Goal: Task Accomplishment & Management: Manage account settings

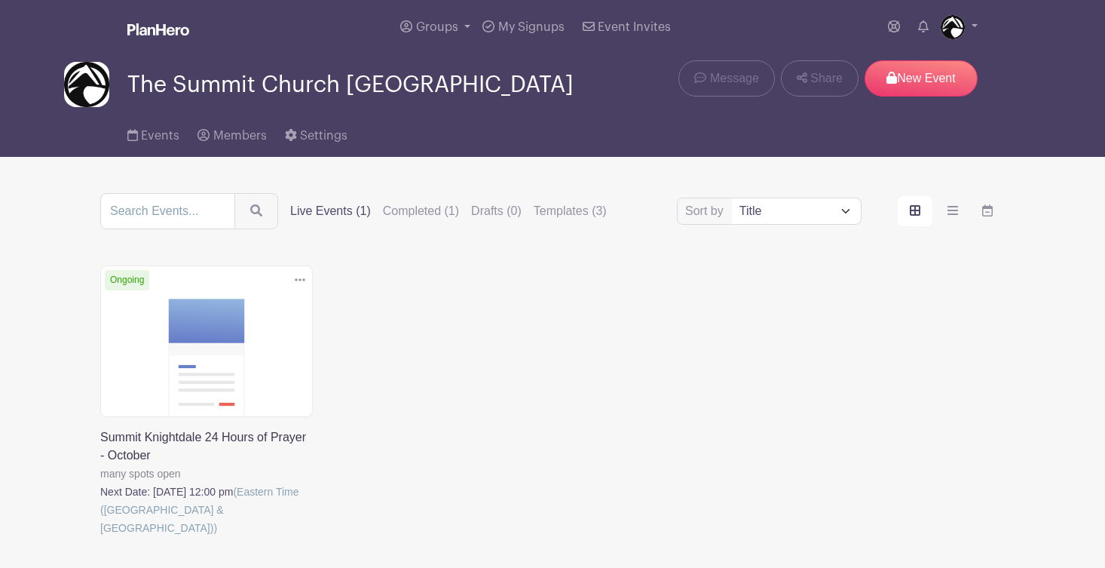
click at [100, 537] on link at bounding box center [100, 537] width 0 height 0
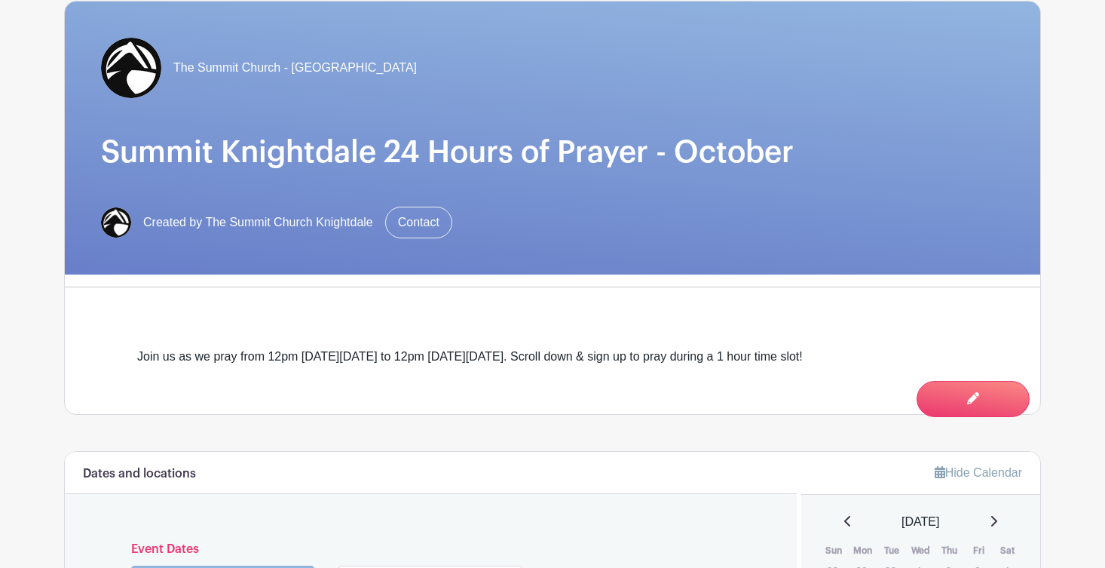
scroll to position [199, 0]
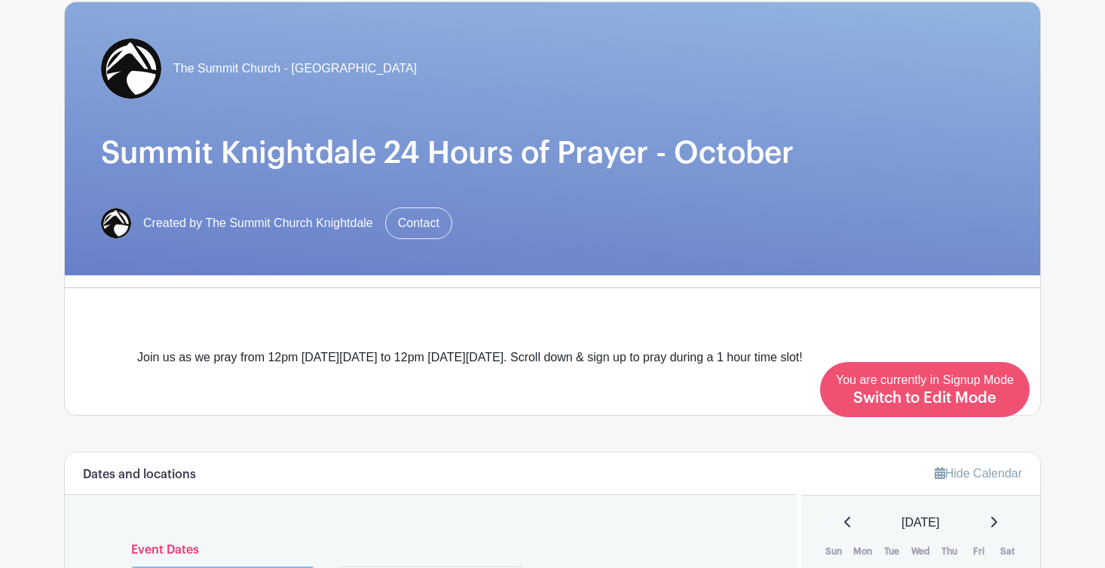
click at [990, 391] on span "Switch to Edit Mode" at bounding box center [924, 397] width 143 height 15
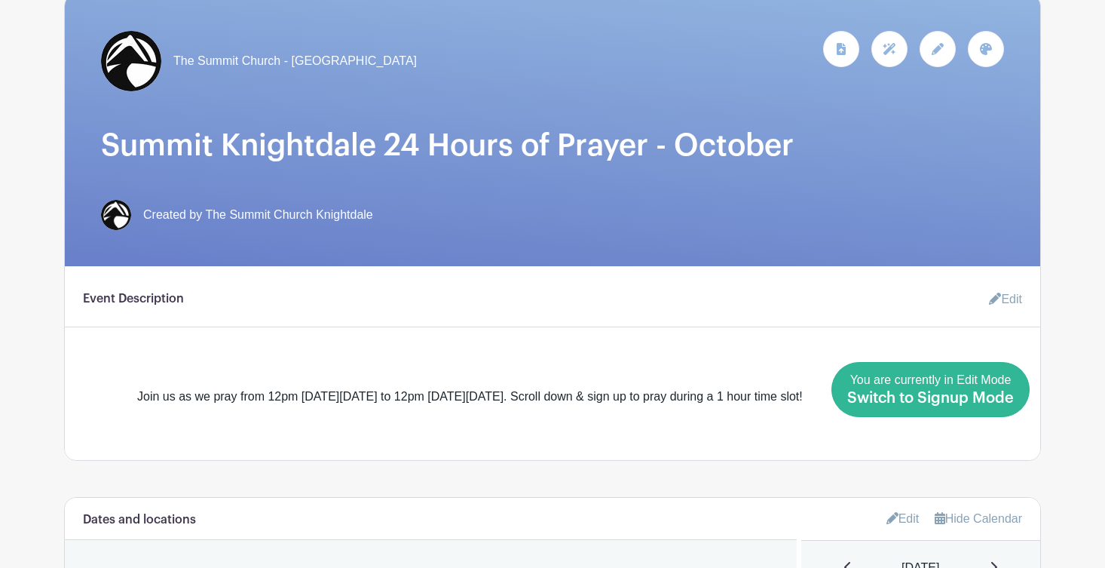
scroll to position [313, 0]
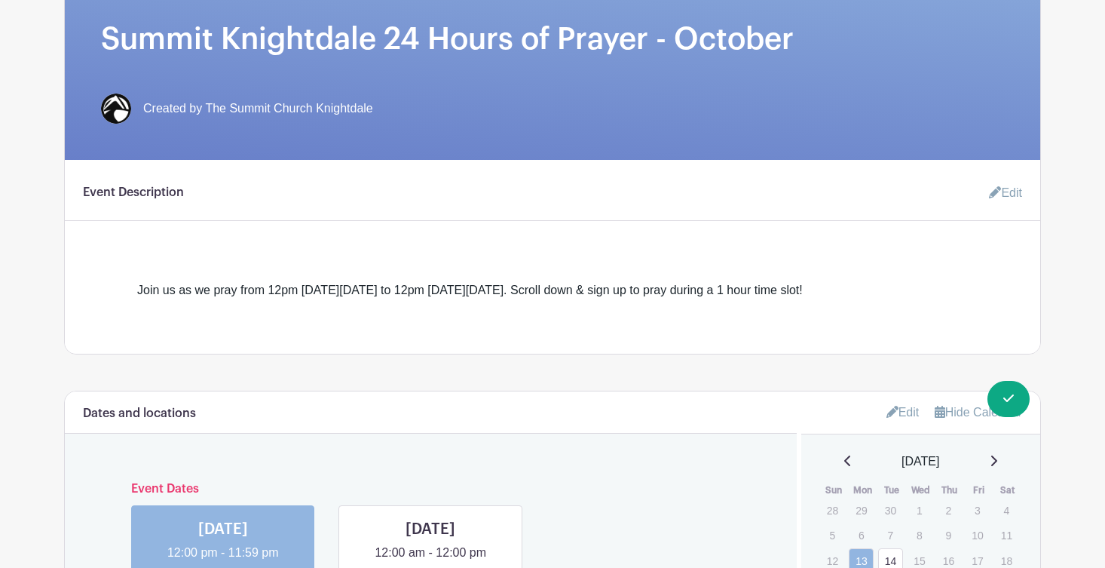
click at [1009, 192] on link "Edit" at bounding box center [999, 193] width 45 height 30
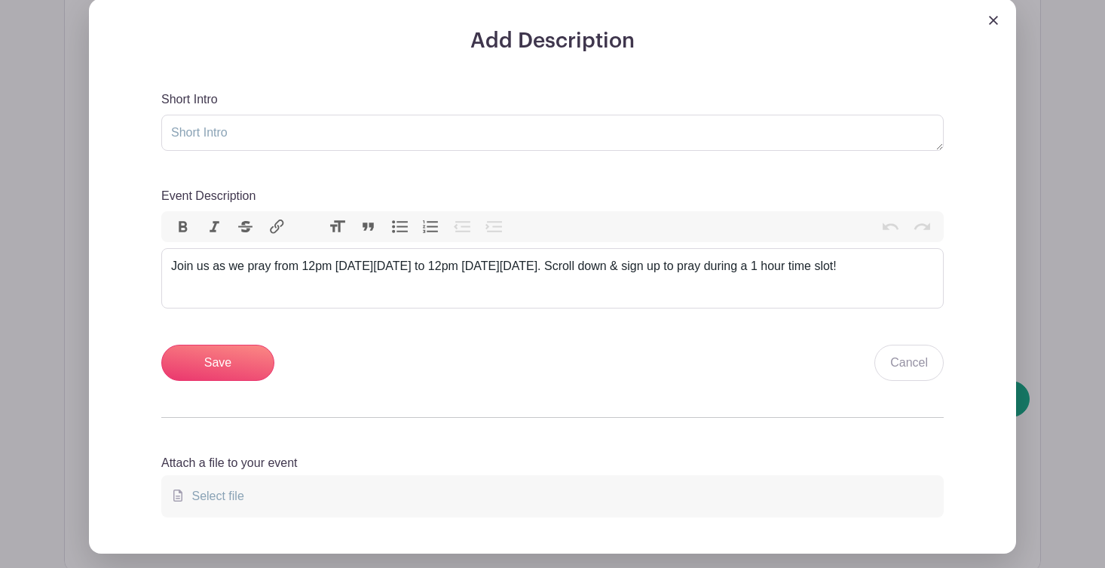
scroll to position [509, 0]
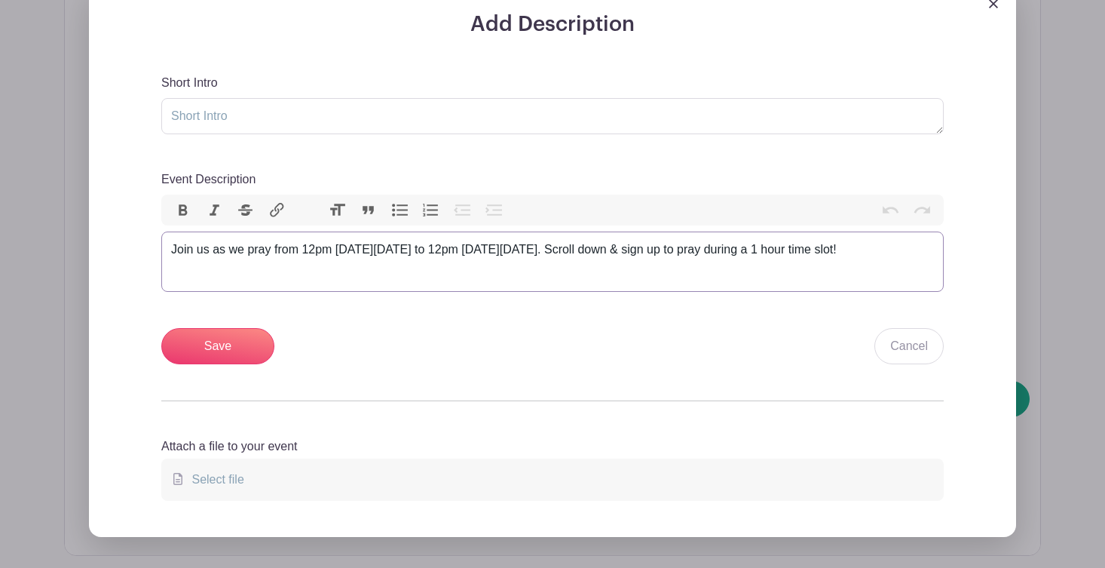
click at [442, 259] on div "Join us as we pray from 12pm on Monday, October 13 to 12pm on Tuesday, October …" at bounding box center [552, 249] width 763 height 18
type trix-editor "<div>Join us as we pray from 12pm on Monday, October 13 to 12pm on Tuesday, Oct…"
click at [221, 483] on span "Select file" at bounding box center [214, 479] width 58 height 13
click at [0, 0] on input "Select file" at bounding box center [0, 0] width 0 height 0
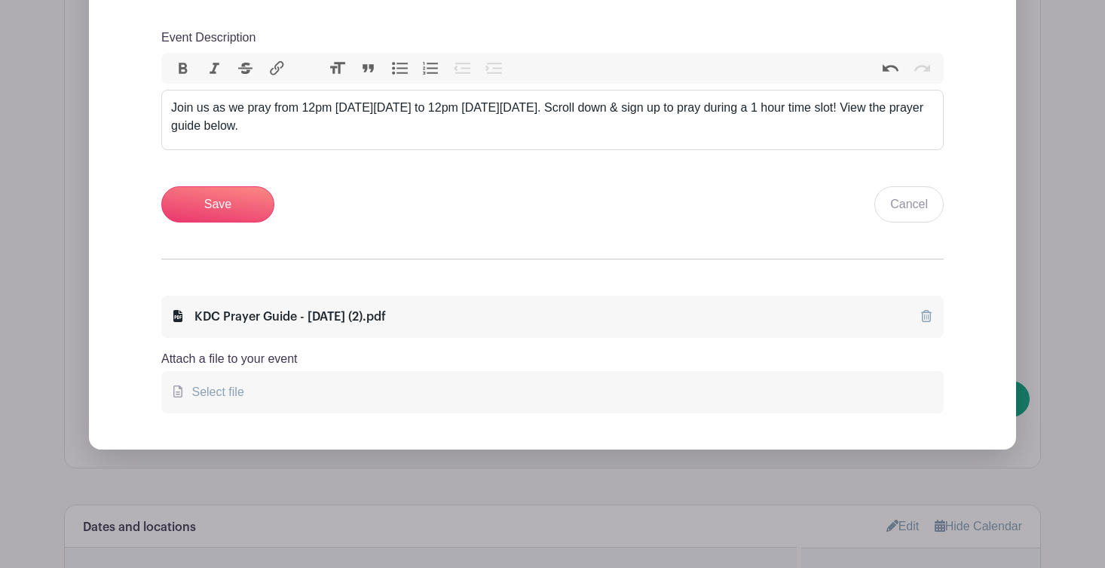
scroll to position [699, 0]
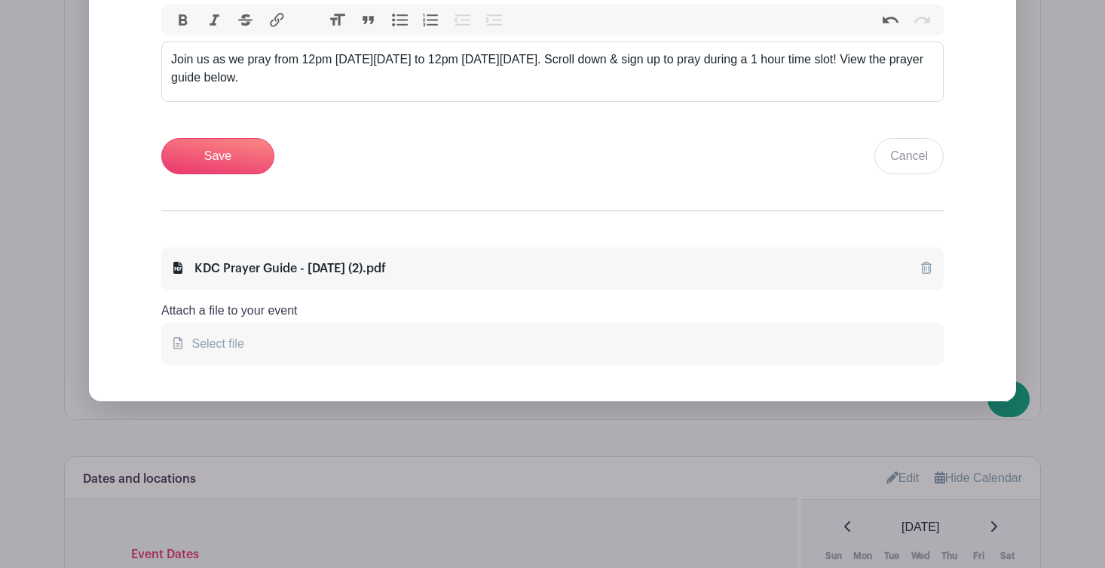
click at [926, 274] on icon at bounding box center [926, 268] width 11 height 12
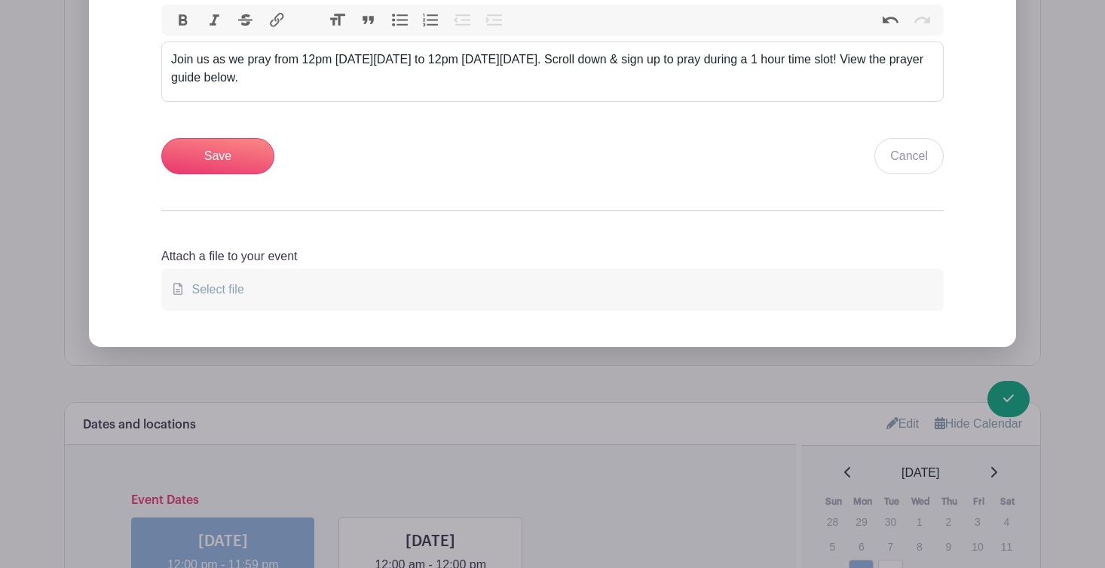
click at [228, 283] on span "Select file" at bounding box center [214, 289] width 58 height 13
click at [0, 0] on input "Select file" at bounding box center [0, 0] width 0 height 0
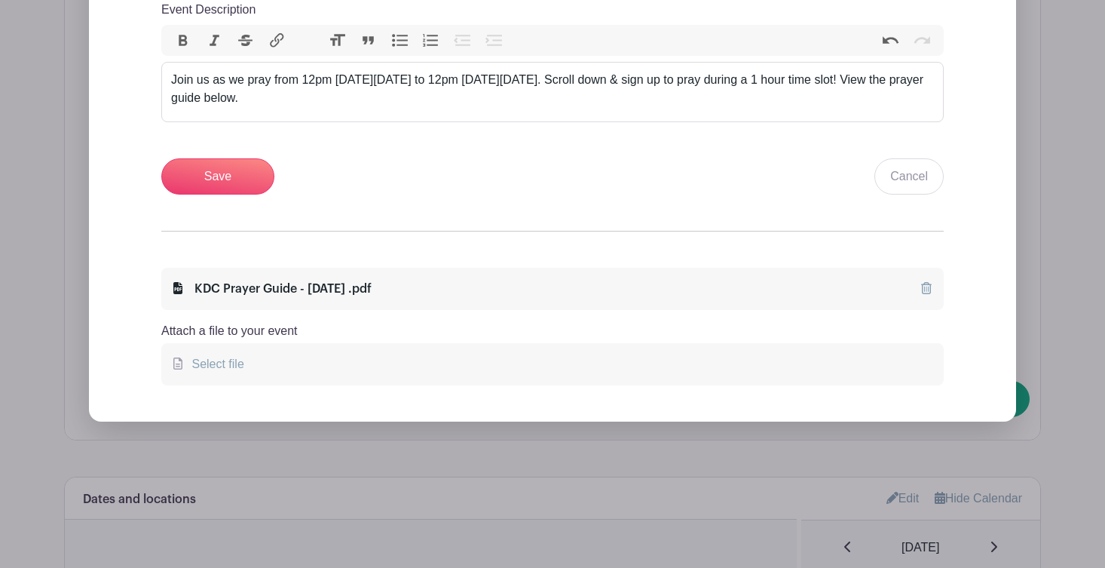
scroll to position [547, 0]
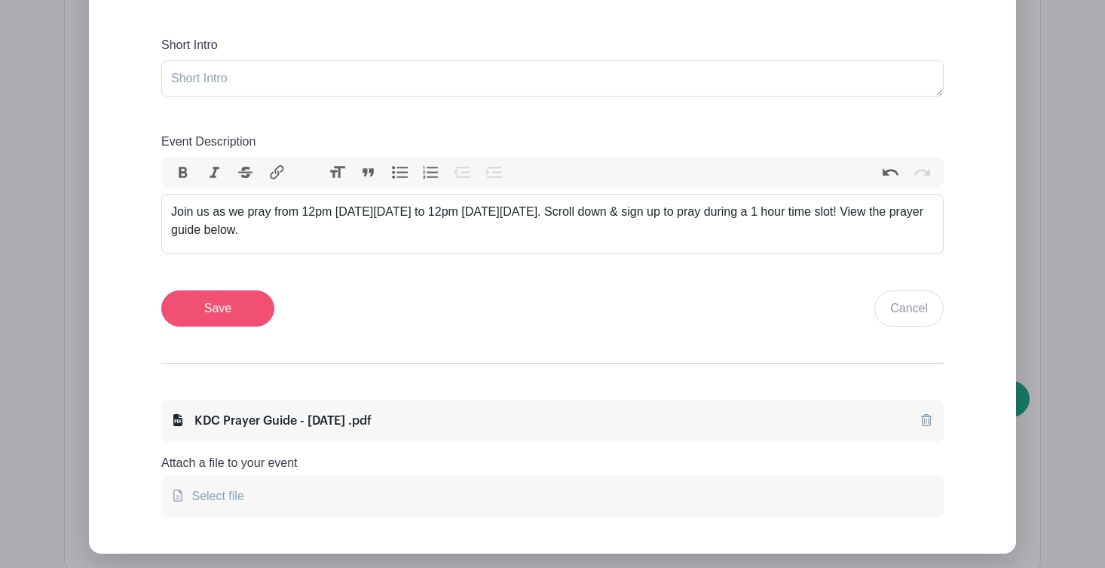
click at [215, 314] on input "Save" at bounding box center [217, 308] width 113 height 36
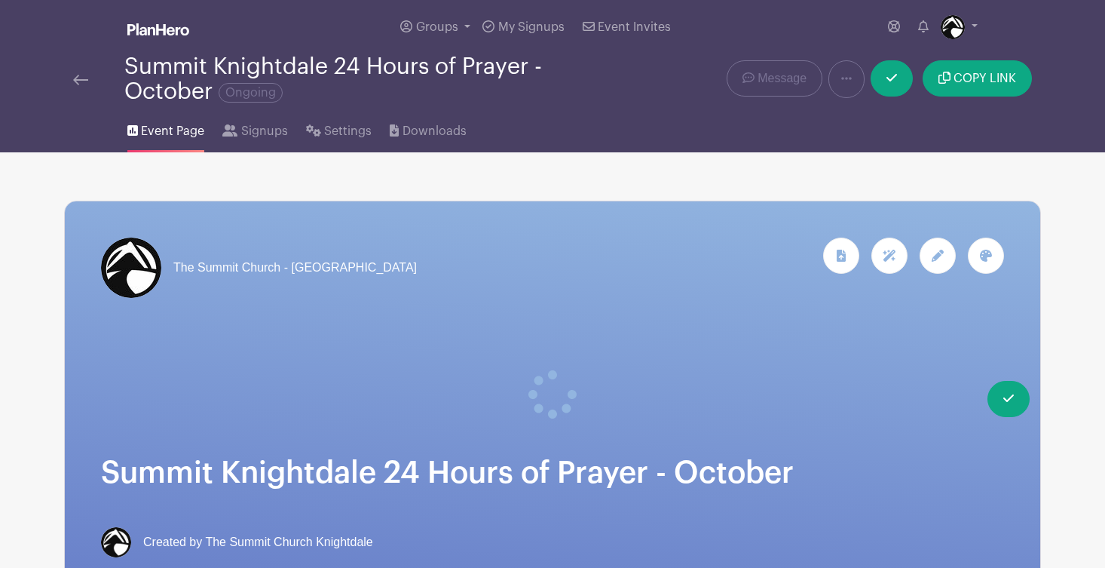
scroll to position [0, 0]
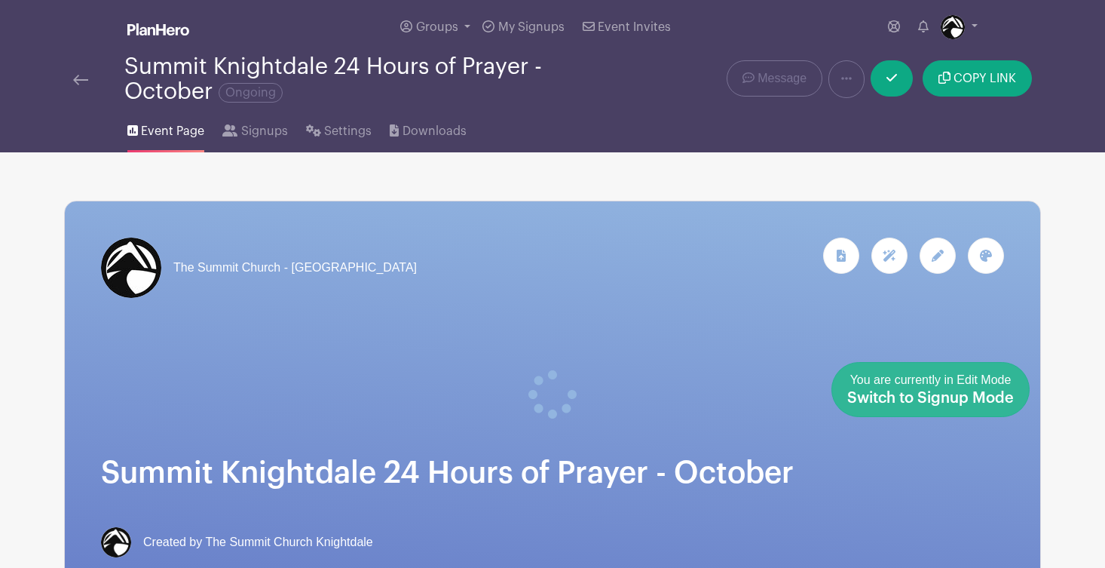
click at [1008, 408] on link "Done Editing You are currently in Edit Mode Switch to Signup Mode" at bounding box center [930, 389] width 198 height 55
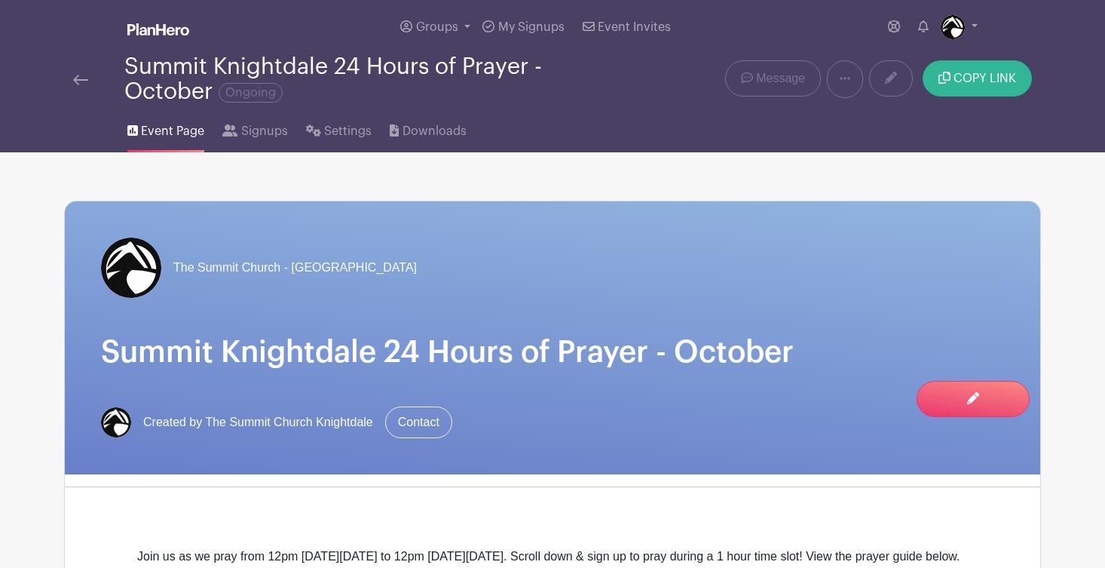
click at [969, 73] on button "COPY LINK" at bounding box center [977, 78] width 109 height 36
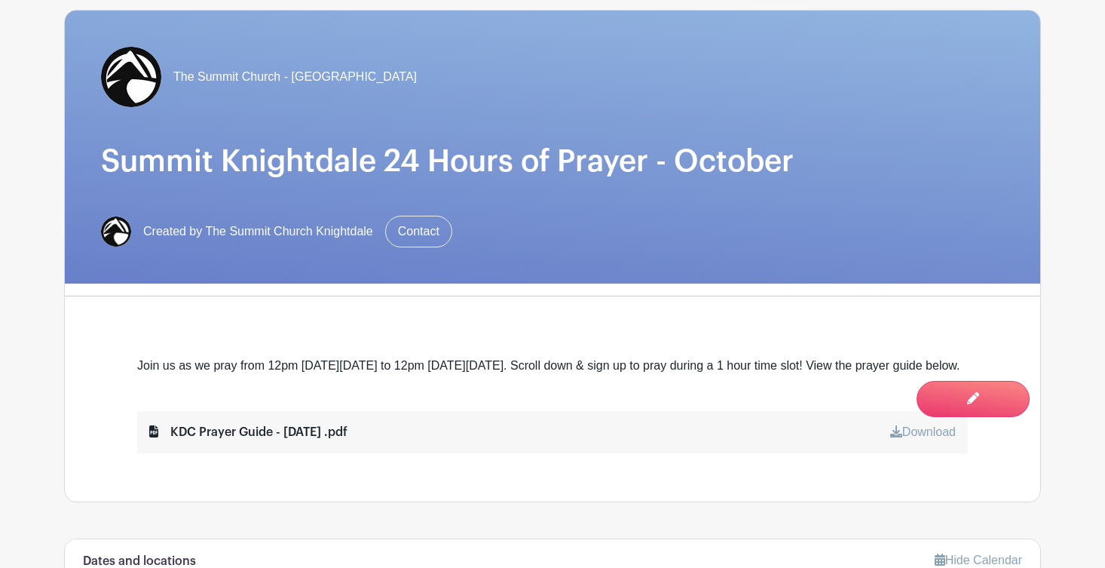
scroll to position [259, 0]
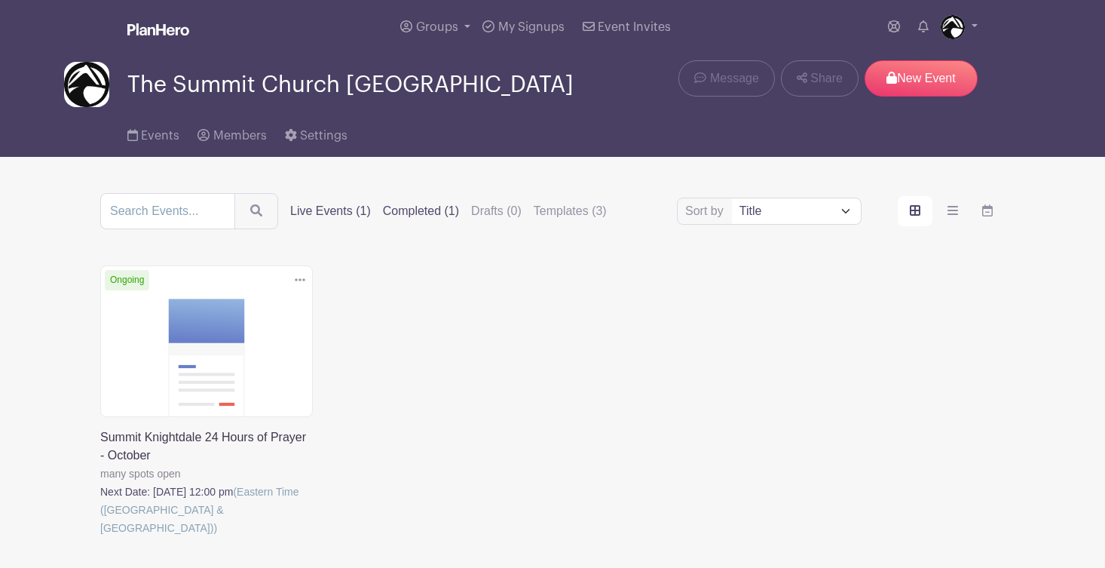
click at [441, 213] on label "Completed (1)" at bounding box center [421, 211] width 76 height 18
click at [0, 0] on input "Completed (1)" at bounding box center [0, 0] width 0 height 0
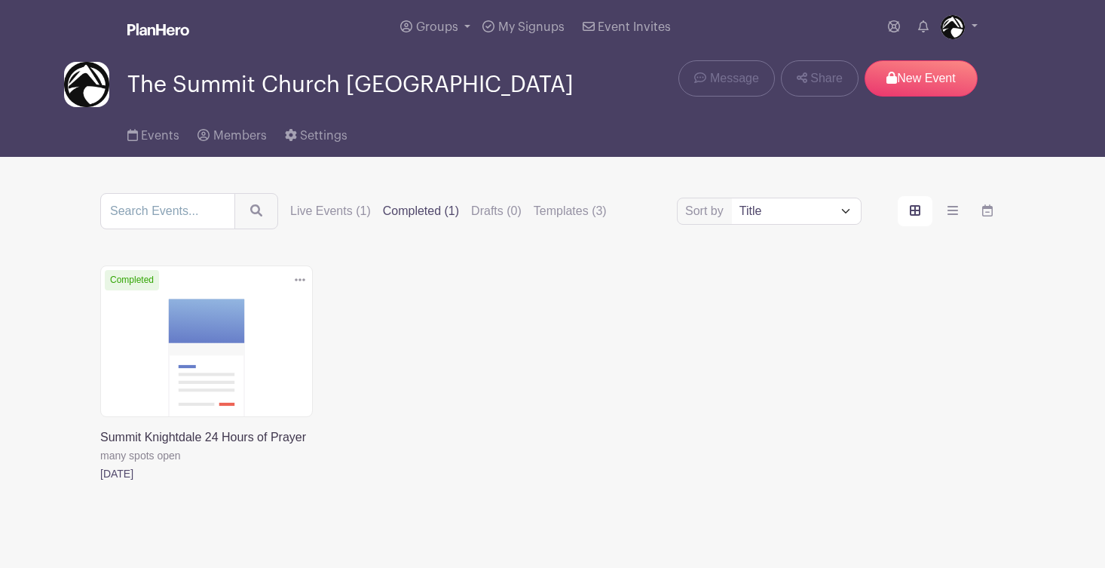
click at [100, 482] on link at bounding box center [100, 482] width 0 height 0
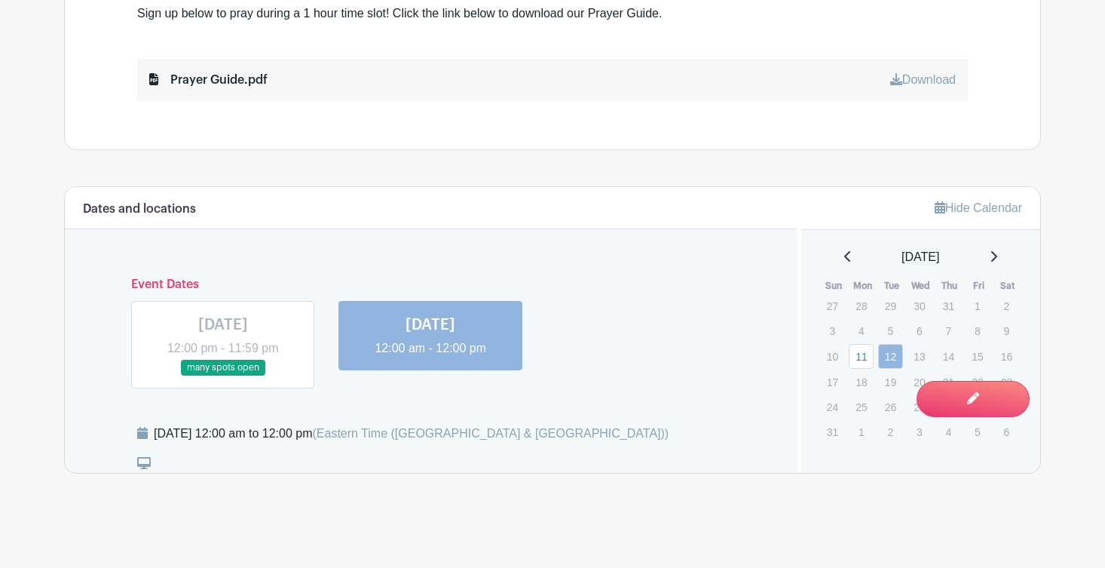
click at [430, 357] on link at bounding box center [430, 357] width 0 height 0
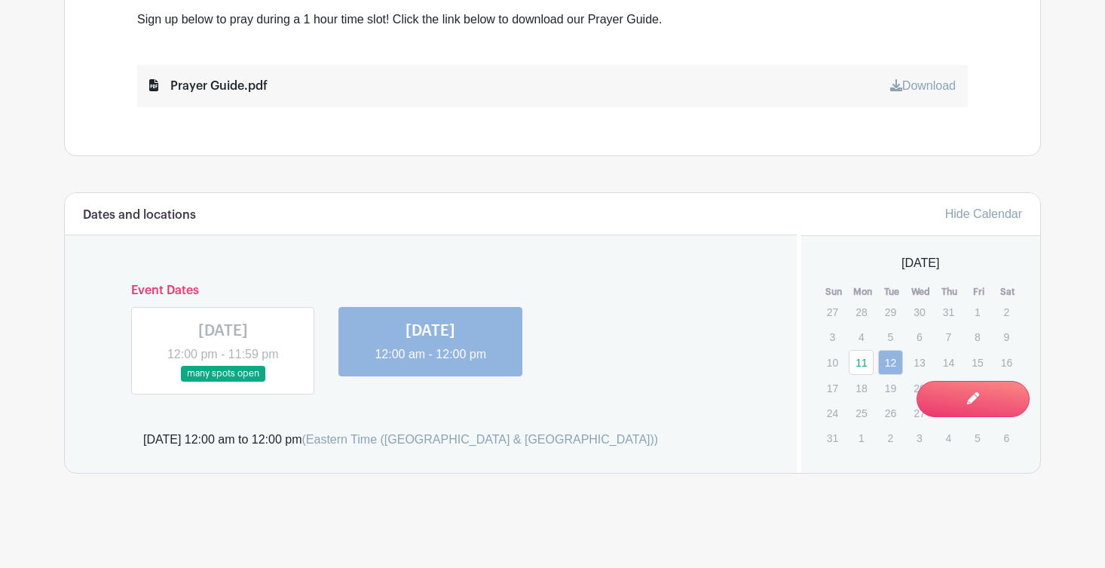
scroll to position [538, 0]
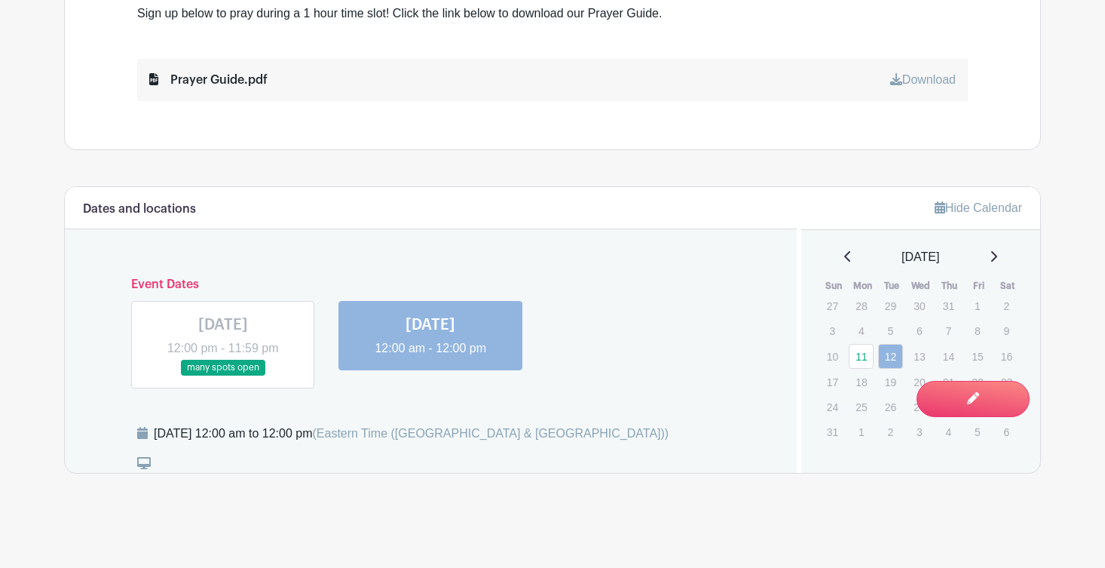
click at [223, 375] on link at bounding box center [223, 375] width 0 height 0
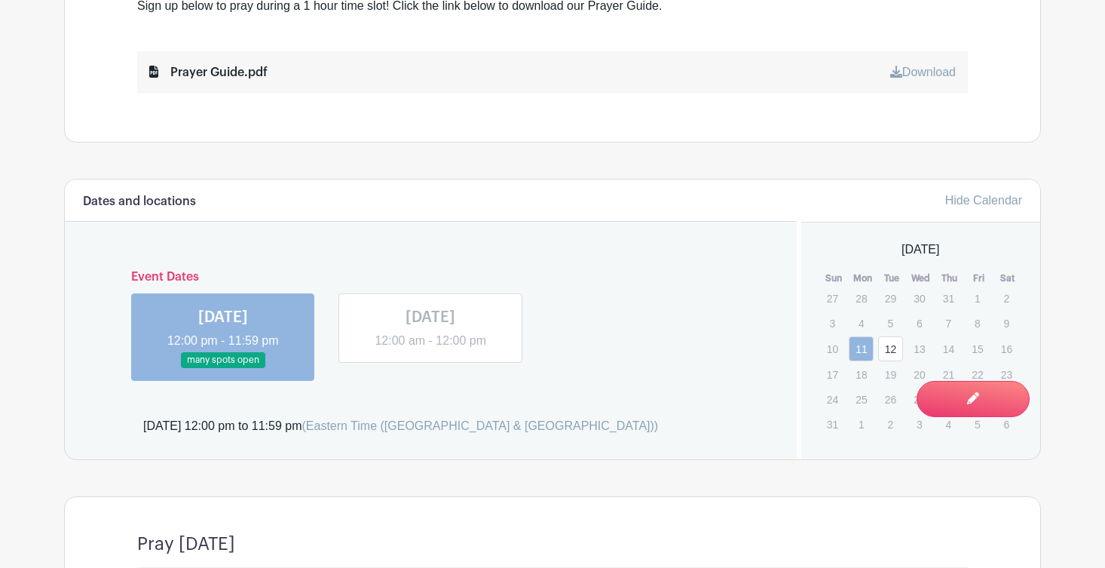
click at [223, 368] on link at bounding box center [223, 368] width 0 height 0
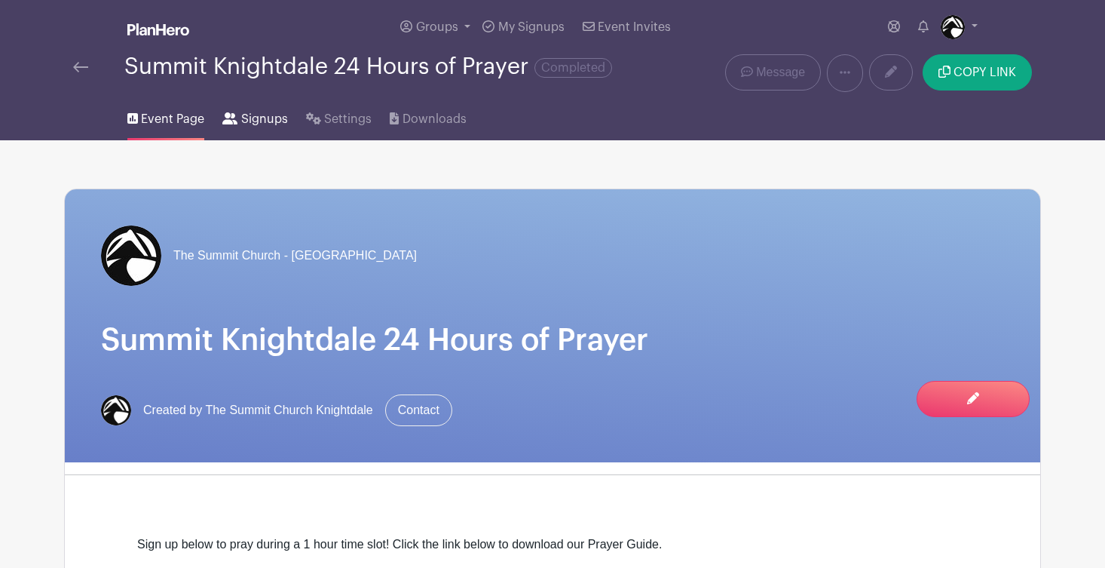
click at [271, 128] on span "Signups" at bounding box center [264, 119] width 47 height 18
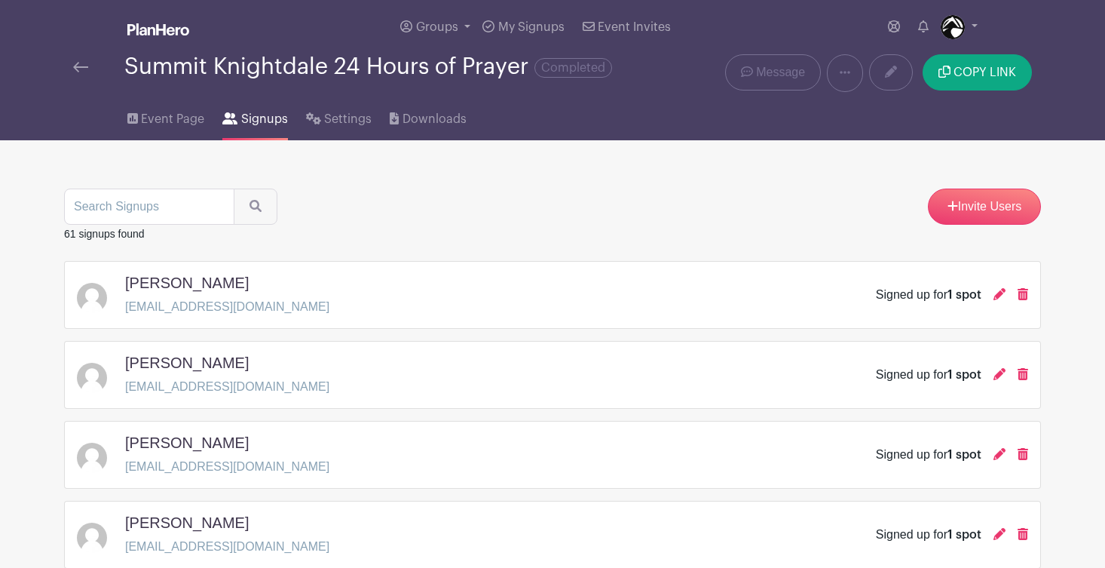
click at [80, 74] on link at bounding box center [80, 67] width 15 height 18
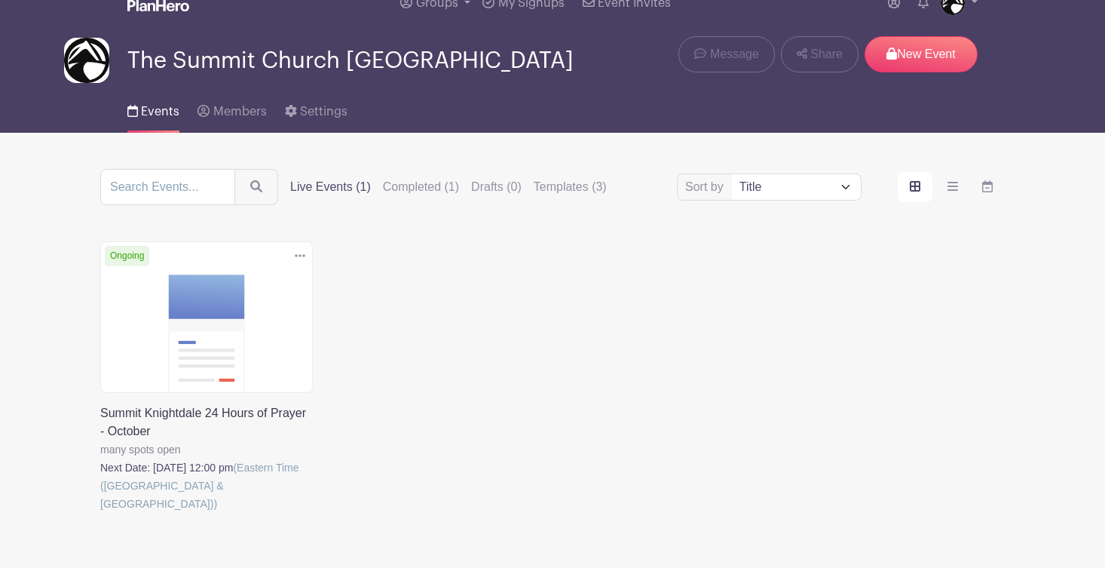
scroll to position [29, 0]
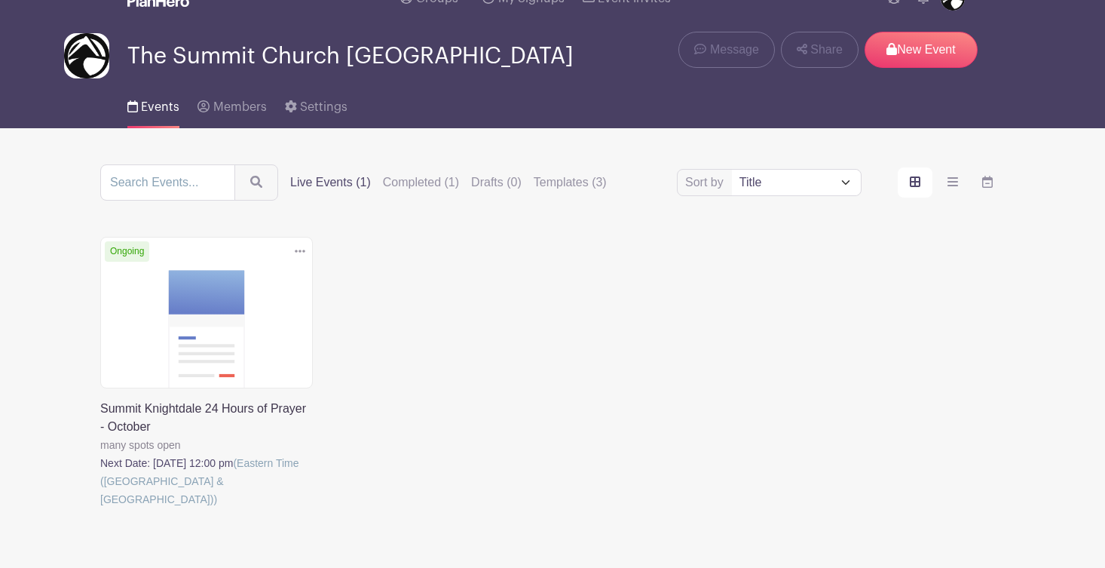
click at [100, 508] on link at bounding box center [100, 508] width 0 height 0
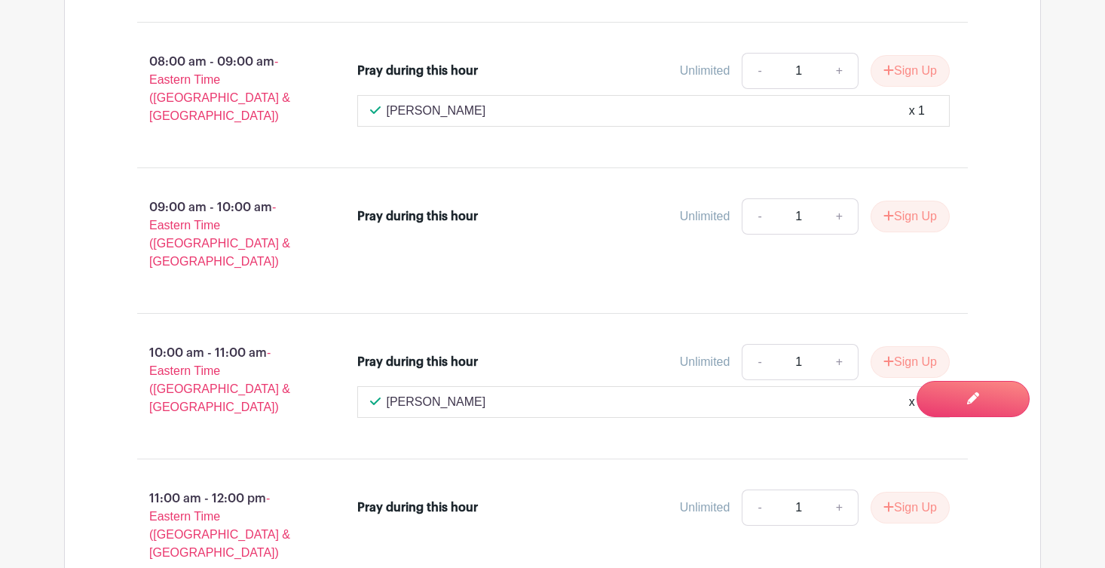
scroll to position [4199, 0]
